Goal: Task Accomplishment & Management: Manage account settings

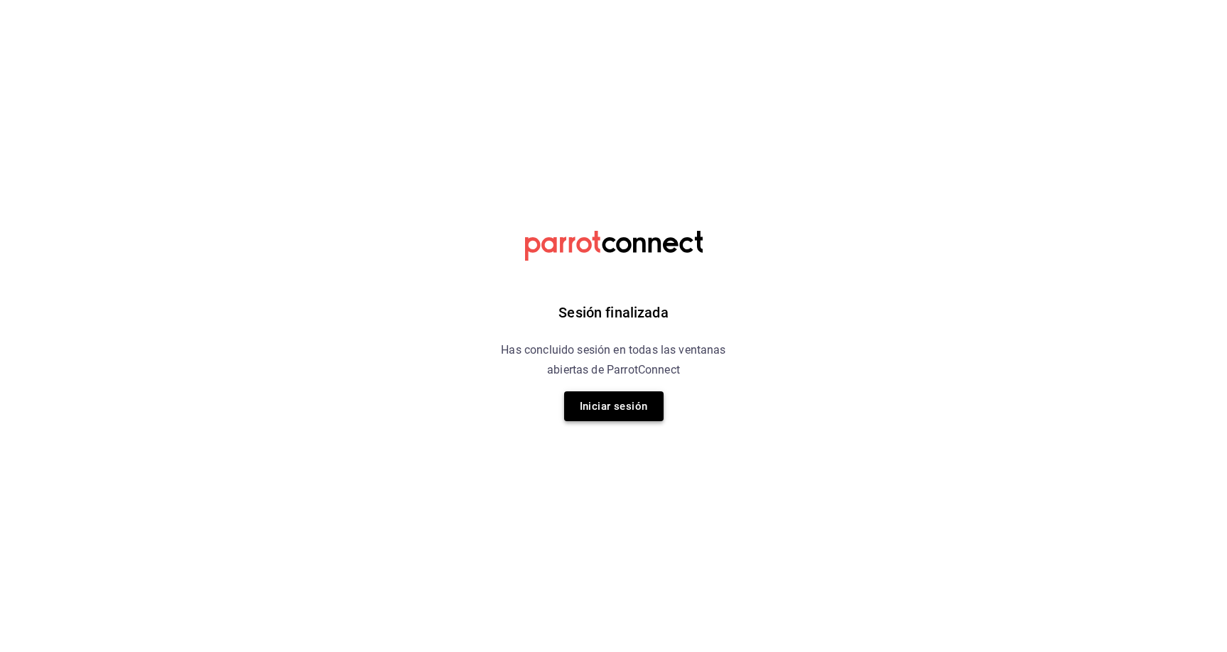
click at [615, 405] on button "Iniciar sesión" at bounding box center [613, 407] width 99 height 30
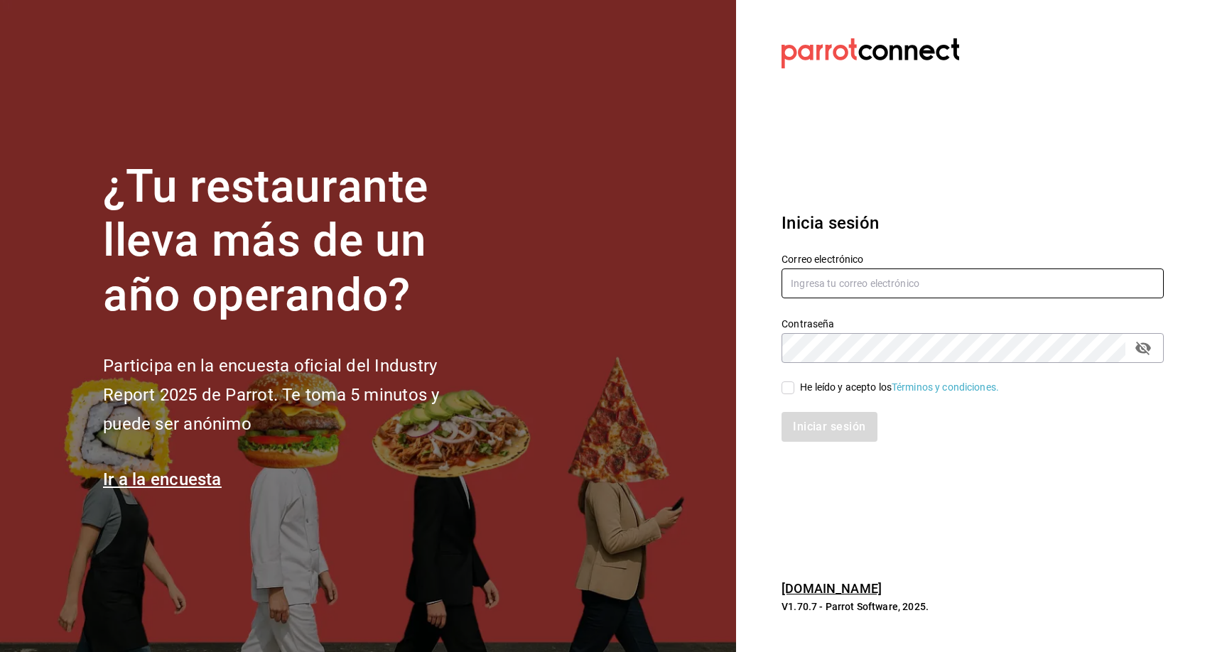
type input "facturacion@amapolapanaderia.com"
click at [789, 390] on input "He leído y acepto los Términos y condiciones." at bounding box center [788, 388] width 13 height 13
checkbox input "true"
click at [835, 439] on button "Iniciar sesión" at bounding box center [830, 427] width 97 height 30
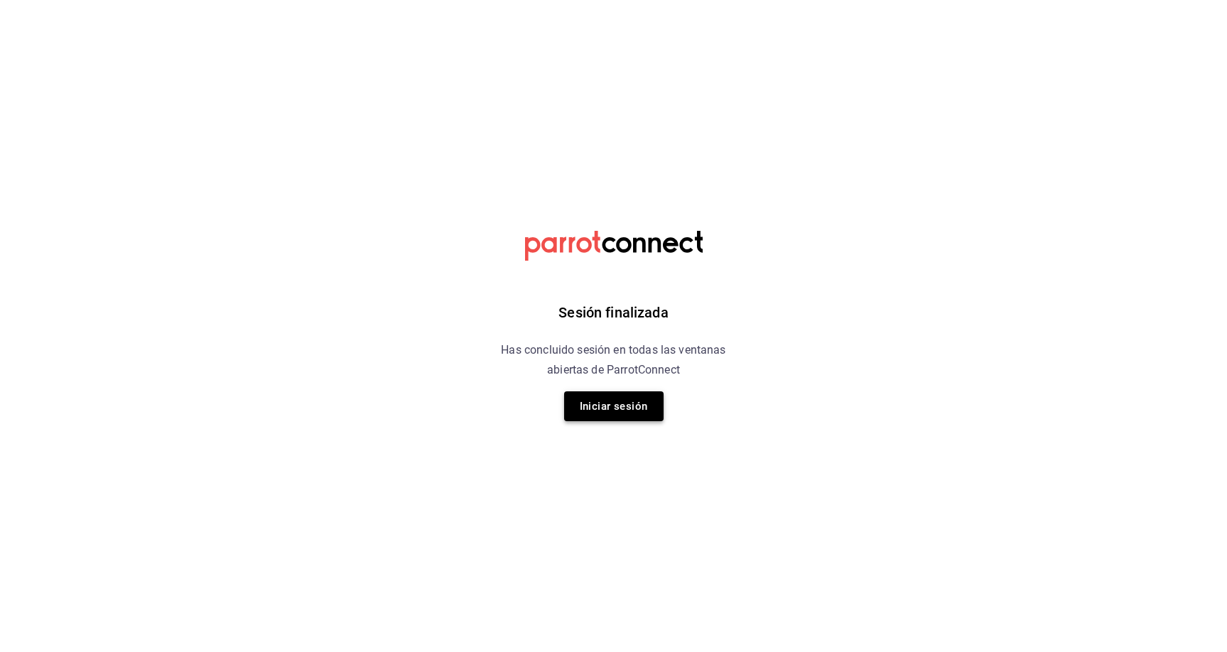
click at [609, 400] on button "Iniciar sesión" at bounding box center [613, 407] width 99 height 30
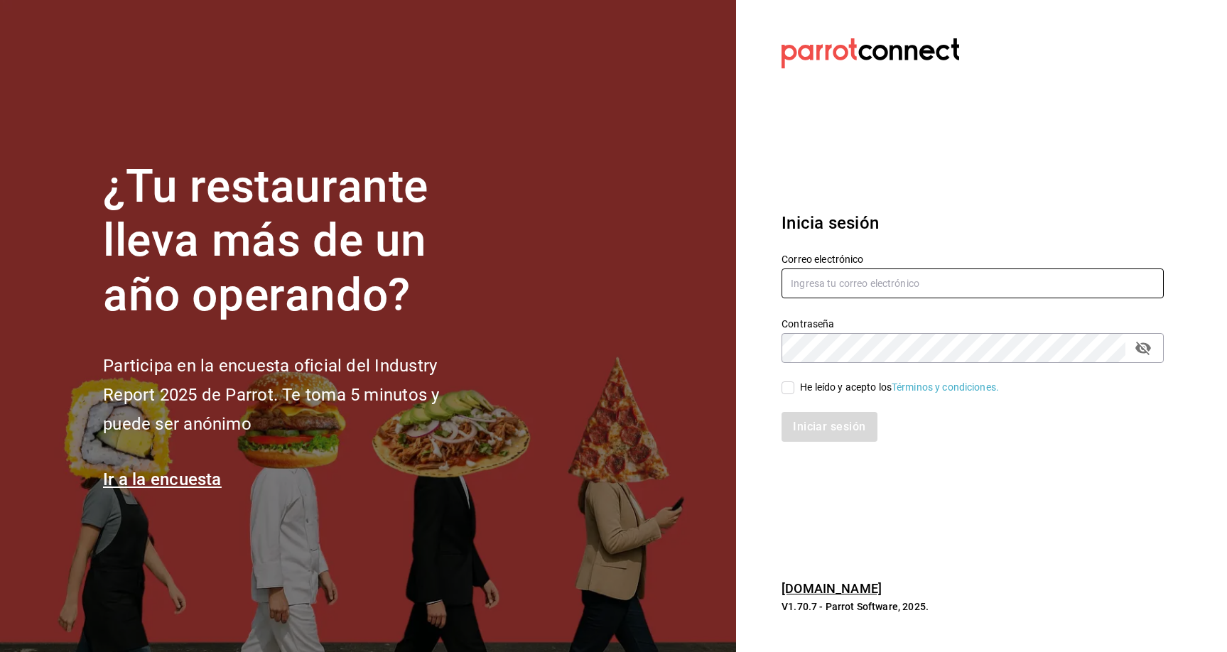
type input "[EMAIL_ADDRESS][DOMAIN_NAME]"
click at [797, 382] on span "He leído y acepto los Términos y condiciones." at bounding box center [896, 387] width 205 height 15
click at [794, 382] on input "He leído y acepto los Términos y condiciones." at bounding box center [788, 388] width 13 height 13
checkbox input "true"
click at [840, 419] on button "Iniciar sesión" at bounding box center [830, 427] width 97 height 30
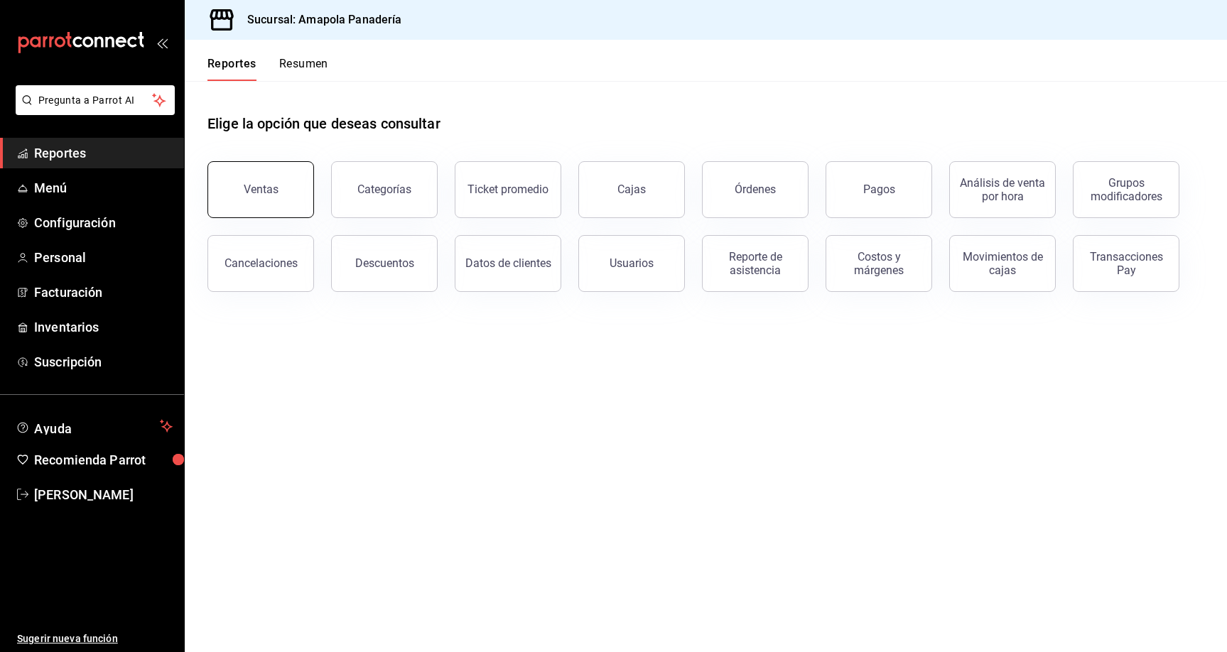
click at [273, 200] on button "Ventas" at bounding box center [260, 189] width 107 height 57
